Goal: Check status: Check status

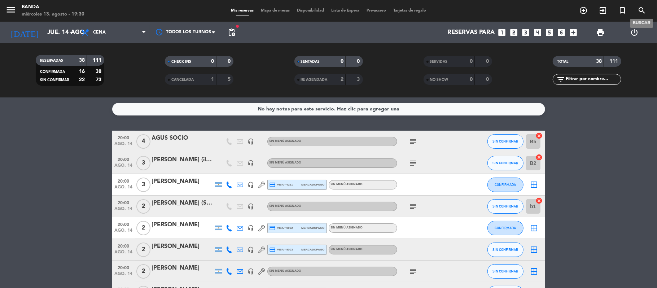
click at [642, 12] on icon "search" at bounding box center [641, 10] width 9 height 9
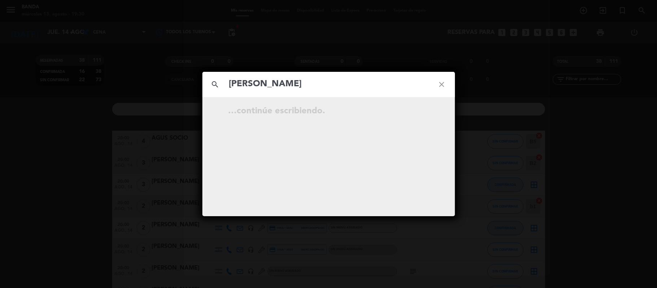
type input "[PERSON_NAME]"
drag, startPoint x: 328, startPoint y: 81, endPoint x: 228, endPoint y: 89, distance: 100.3
click at [228, 89] on input "[PERSON_NAME]" at bounding box center [328, 84] width 201 height 15
type input "[PERSON_NAME]"
click at [442, 85] on icon "close" at bounding box center [442, 84] width 26 height 26
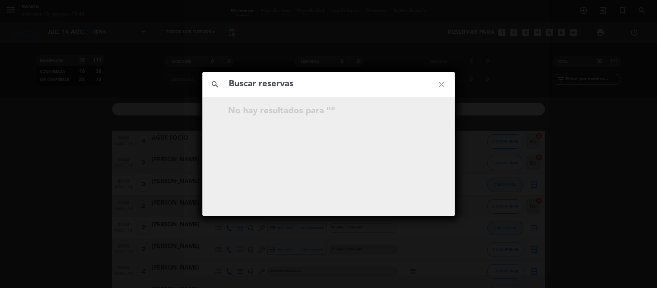
click at [443, 90] on icon "close" at bounding box center [442, 84] width 26 height 26
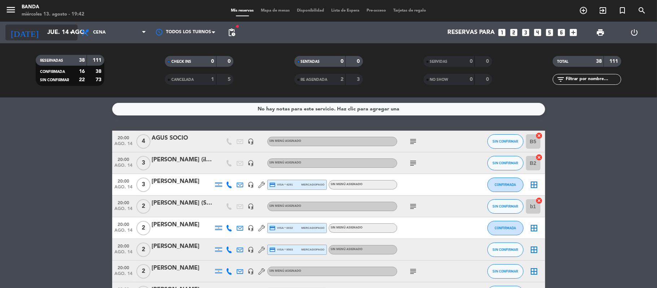
click at [49, 35] on input "jue. 14 ago." at bounding box center [83, 33] width 78 height 14
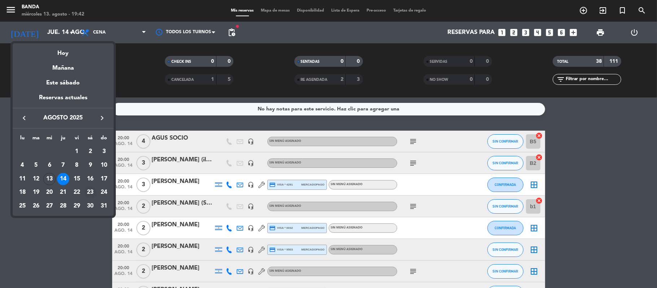
click at [93, 197] on div "23" at bounding box center [90, 192] width 12 height 12
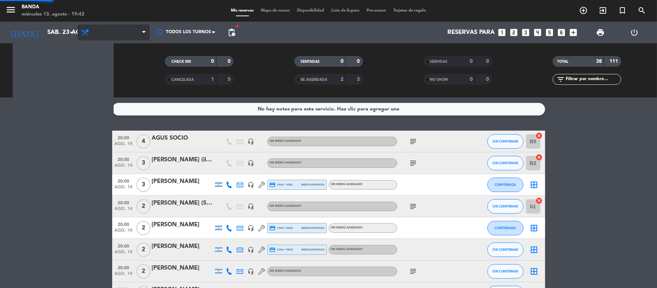
click at [104, 28] on span "Cena" at bounding box center [114, 33] width 72 height 16
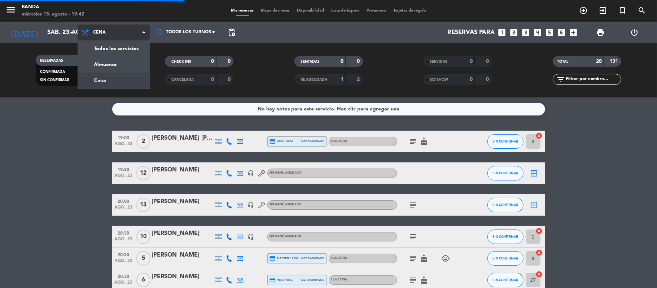
click at [107, 66] on div "menu Banda miércoles 13. agosto - 19:42 Mis reservas Mapa de mesas Disponibilid…" at bounding box center [328, 48] width 657 height 97
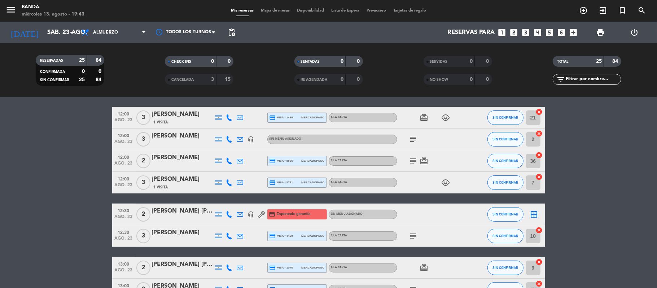
scroll to position [25, 0]
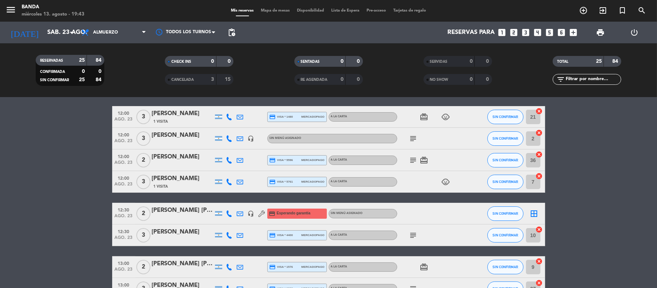
click at [190, 211] on div "[PERSON_NAME] [PERSON_NAME]" at bounding box center [182, 210] width 61 height 9
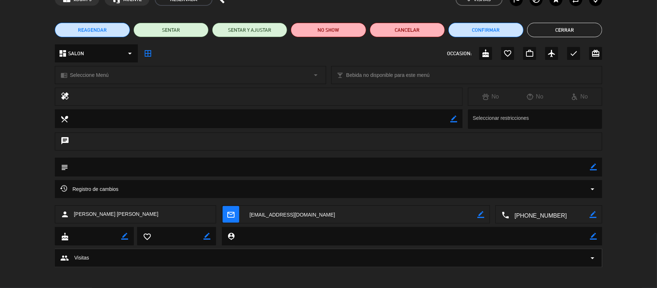
scroll to position [0, 0]
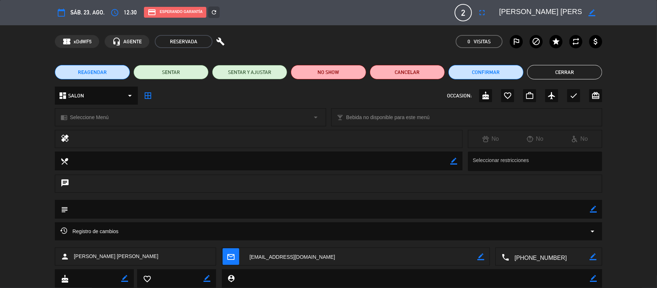
click at [553, 79] on button "Cerrar" at bounding box center [564, 72] width 75 height 14
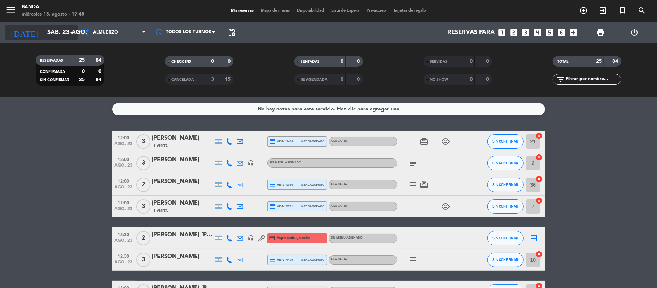
click at [58, 31] on input "sáb. 23 ago." at bounding box center [83, 33] width 78 height 14
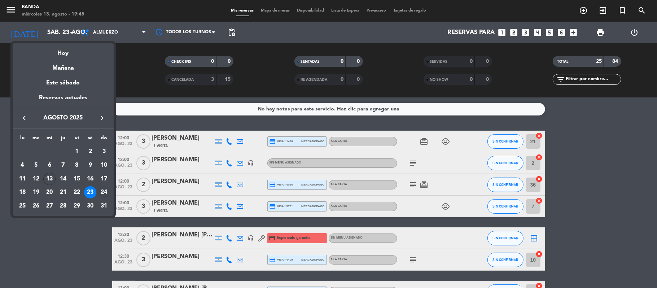
click at [104, 193] on div "24" at bounding box center [104, 192] width 12 height 12
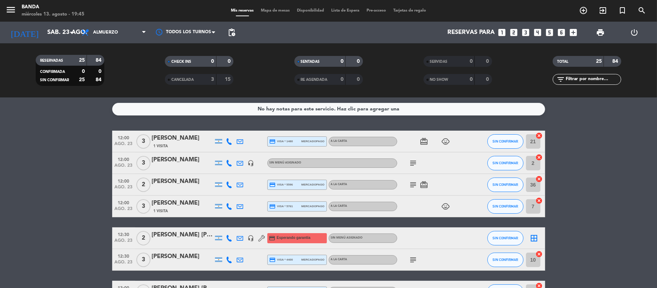
type input "dom. 24 ago."
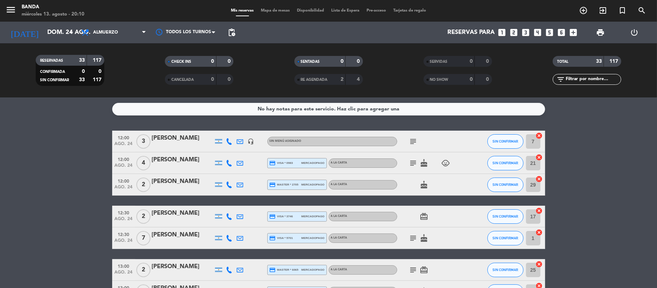
click at [408, 9] on span "Tarjetas de regalo" at bounding box center [410, 11] width 40 height 4
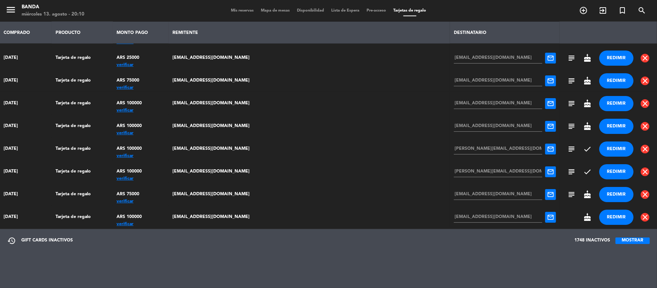
scroll to position [1682, 0]
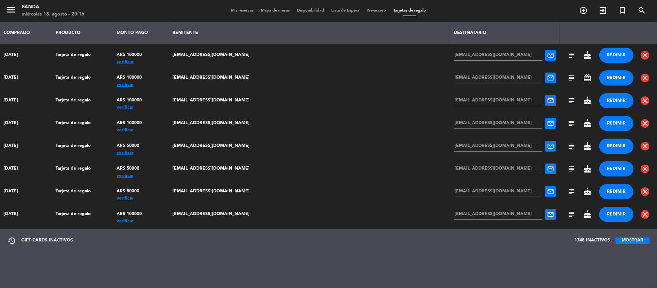
click at [625, 238] on button "MOSTRAR" at bounding box center [632, 240] width 34 height 6
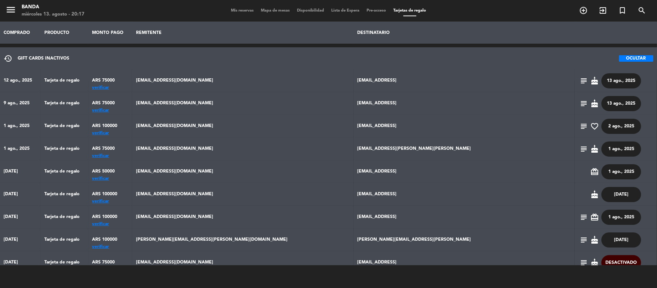
click at [233, 9] on span "Mis reservas" at bounding box center [242, 11] width 30 height 4
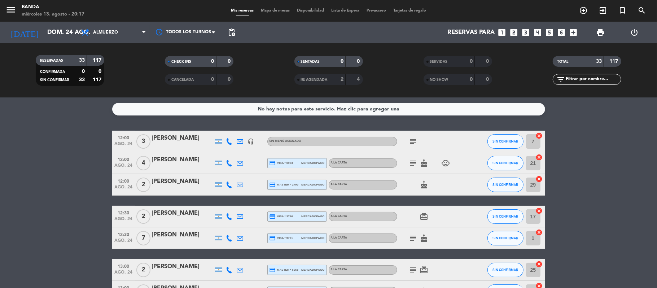
click at [413, 12] on span "Tarjetas de regalo" at bounding box center [410, 11] width 40 height 4
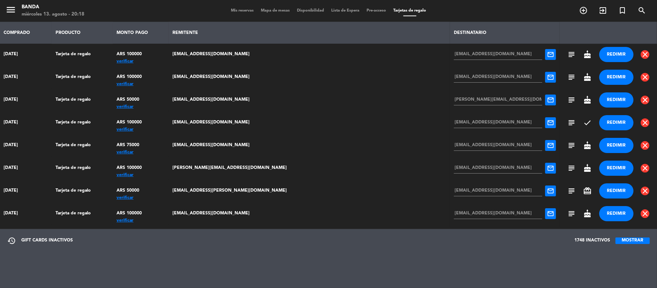
scroll to position [1545, 0]
